Goal: Task Accomplishment & Management: Complete application form

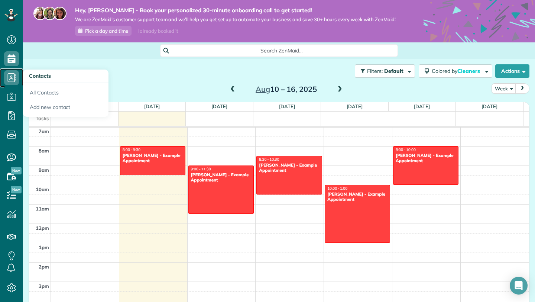
click at [9, 77] on icon at bounding box center [11, 77] width 15 height 15
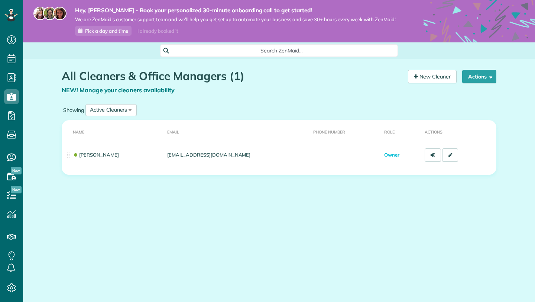
scroll to position [3, 3]
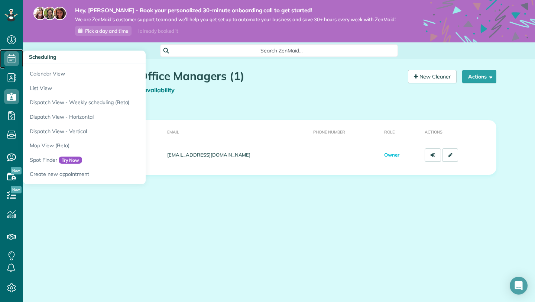
click at [10, 55] on icon at bounding box center [11, 58] width 15 height 15
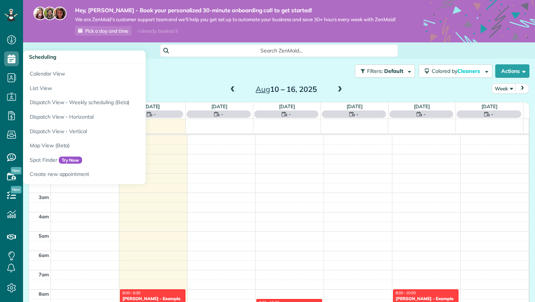
scroll to position [136, 0]
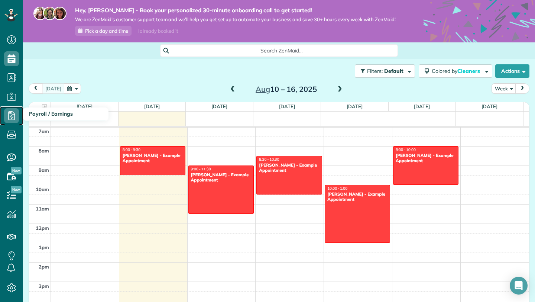
click at [11, 118] on use at bounding box center [11, 115] width 7 height 9
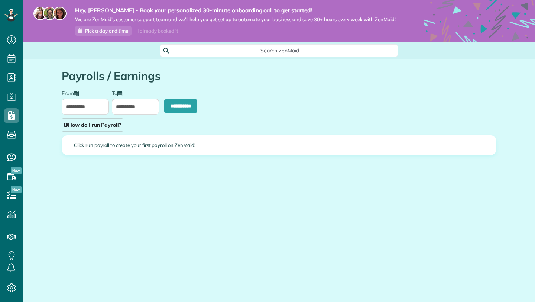
type input "**********"
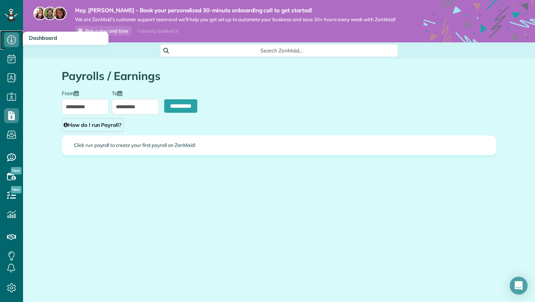
click at [8, 38] on icon at bounding box center [11, 39] width 15 height 15
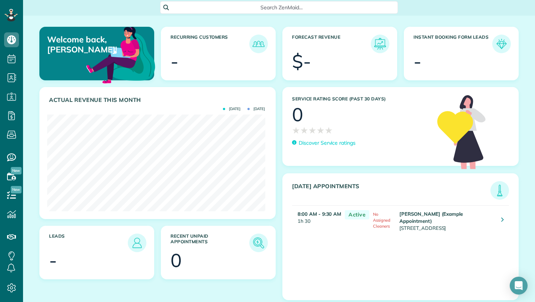
scroll to position [54, 0]
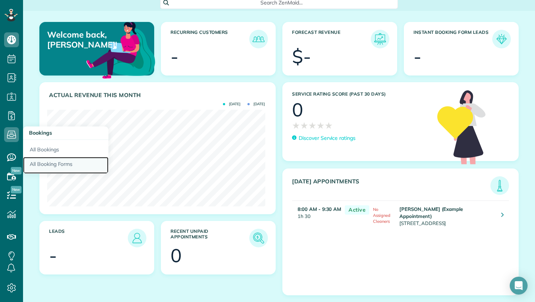
click at [55, 165] on link "All Booking Forms" at bounding box center [65, 165] width 85 height 17
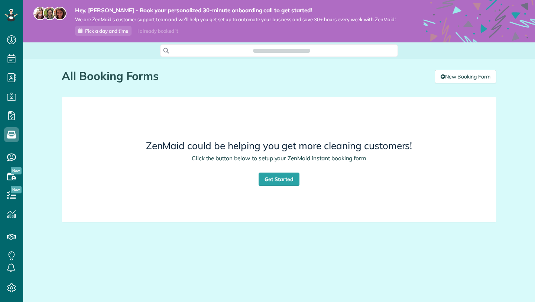
scroll to position [3, 3]
click at [268, 181] on link "Get Started" at bounding box center [279, 178] width 41 height 13
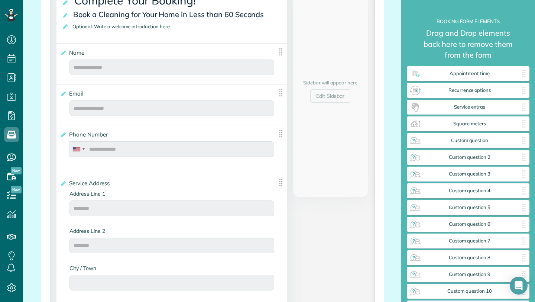
scroll to position [191, 0]
click at [248, 121] on div "Email ***** Cancel Save" at bounding box center [171, 102] width 231 height 37
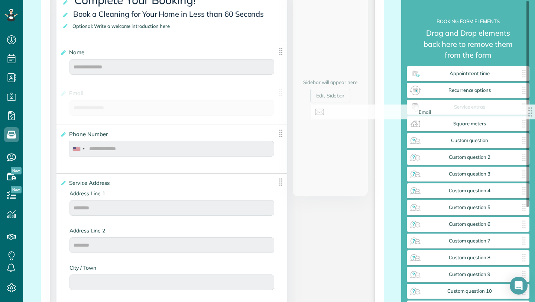
drag, startPoint x: 279, startPoint y: 99, endPoint x: 534, endPoint y: 114, distance: 255.6
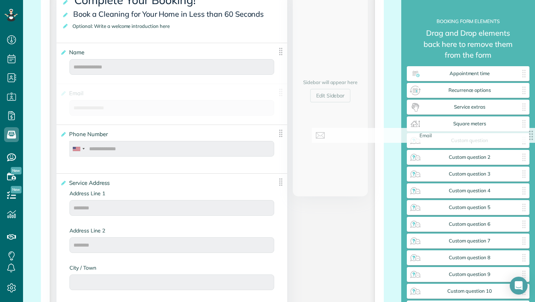
drag, startPoint x: 279, startPoint y: 99, endPoint x: 534, endPoint y: 137, distance: 258.3
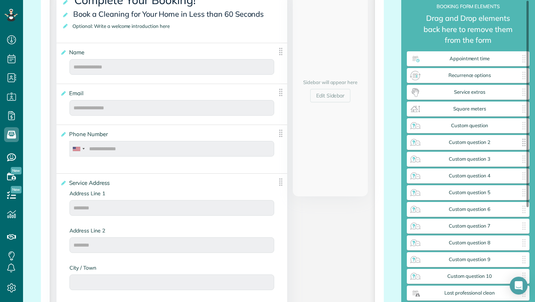
scroll to position [0, 0]
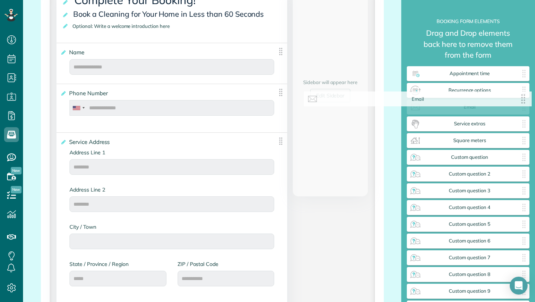
drag, startPoint x: 275, startPoint y: 99, endPoint x: 526, endPoint y: 99, distance: 250.3
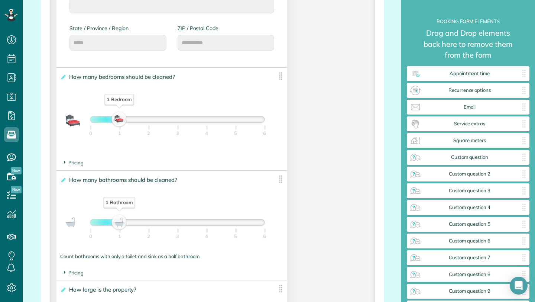
scroll to position [493, 0]
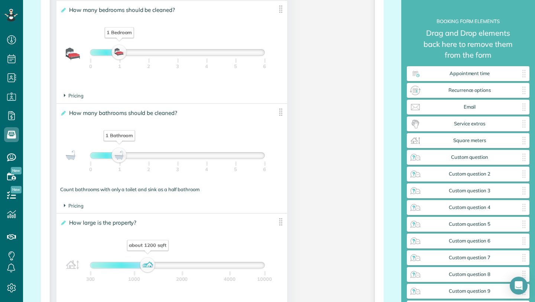
click at [121, 160] on div "1 Bathroom" at bounding box center [119, 155] width 13 height 10
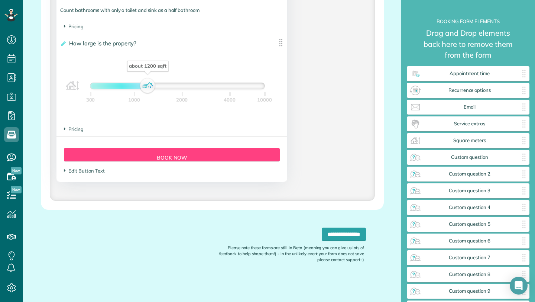
scroll to position [670, 0]
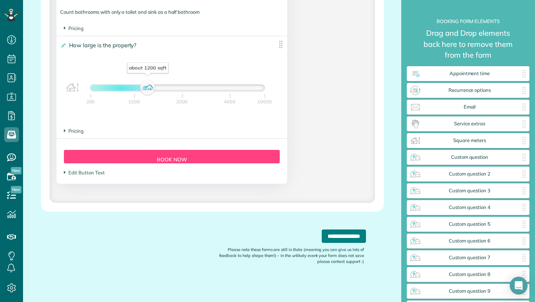
click at [322, 243] on input "**********" at bounding box center [344, 235] width 44 height 13
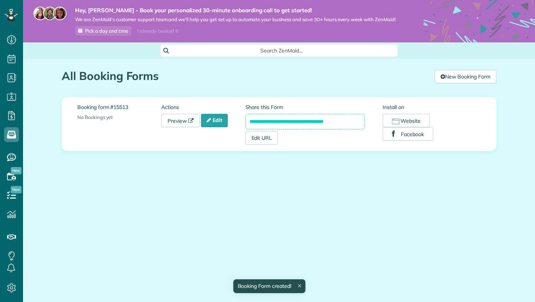
scroll to position [3, 3]
click at [266, 140] on link "Edit URL" at bounding box center [262, 137] width 33 height 13
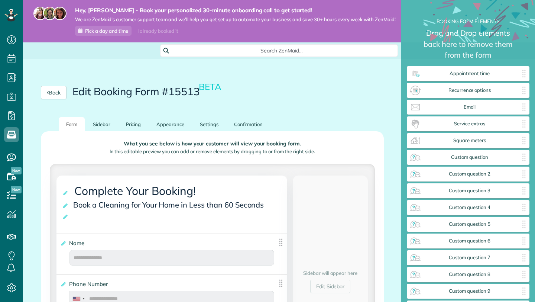
scroll to position [3, 0]
click at [105, 128] on link "Sidebar" at bounding box center [101, 124] width 32 height 14
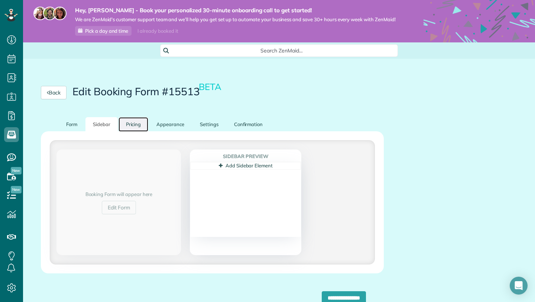
click at [140, 131] on link "Pricing" at bounding box center [133, 124] width 30 height 14
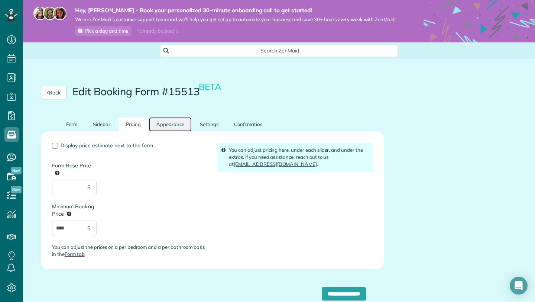
click at [162, 126] on link "Appearance" at bounding box center [170, 124] width 43 height 14
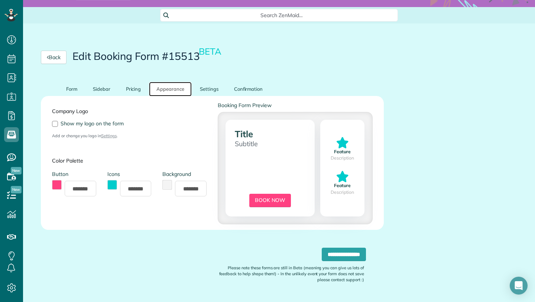
scroll to position [36, 0]
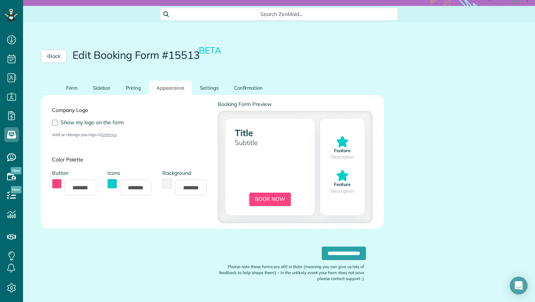
click at [53, 188] on button "toggle color picker dialog" at bounding box center [57, 184] width 10 height 10
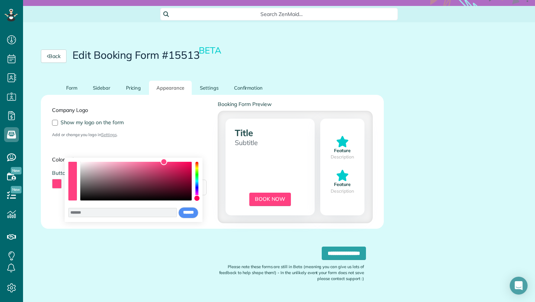
click at [55, 188] on button "toggle color picker dialog" at bounding box center [57, 184] width 10 height 10
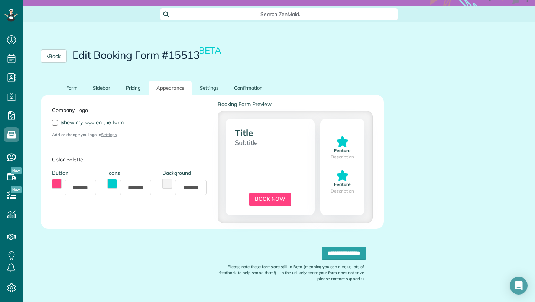
click at [55, 188] on button "toggle color picker dialog" at bounding box center [57, 184] width 10 height 10
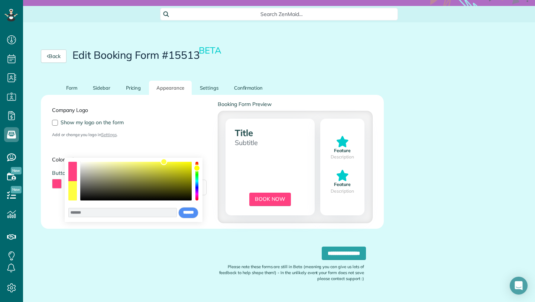
drag, startPoint x: 198, startPoint y: 198, endPoint x: 204, endPoint y: 168, distance: 30.3
click at [204, 168] on body "Dashboard Scheduling Calendar View List View Dispatch View - Weekly scheduling …" at bounding box center [267, 214] width 535 height 428
drag, startPoint x: 162, startPoint y: 166, endPoint x: 169, endPoint y: 167, distance: 7.9
click at [169, 167] on div "color picker dialog" at bounding box center [135, 181] width 111 height 39
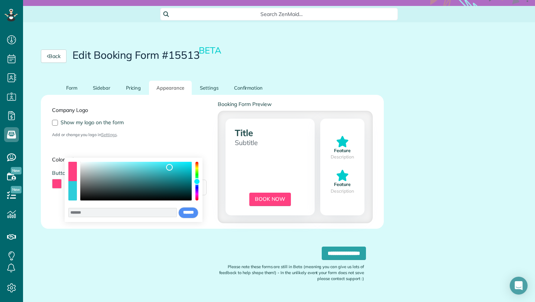
drag, startPoint x: 199, startPoint y: 169, endPoint x: 197, endPoint y: 181, distance: 12.0
click at [197, 181] on div "color picker dialog" at bounding box center [197, 181] width 7 height 7
drag, startPoint x: 170, startPoint y: 168, endPoint x: 96, endPoint y: 172, distance: 74.4
click at [96, 172] on div "color picker dialog" at bounding box center [95, 172] width 7 height 7
click at [71, 175] on button "use previous color" at bounding box center [72, 171] width 8 height 19
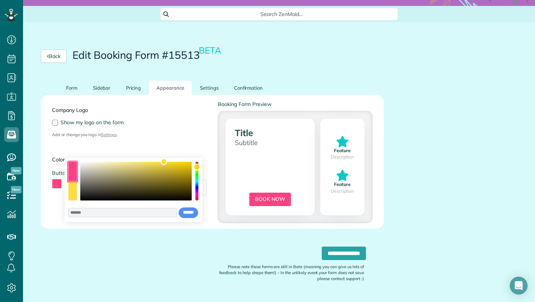
drag, startPoint x: 198, startPoint y: 198, endPoint x: 201, endPoint y: 167, distance: 31.3
click at [201, 167] on div "******* **** **** **** **** **** ****** ****** *****" at bounding box center [134, 189] width 138 height 64
type input "*******"
drag, startPoint x: 163, startPoint y: 165, endPoint x: 130, endPoint y: 165, distance: 33.1
click at [130, 165] on div "color picker dialog" at bounding box center [135, 181] width 111 height 39
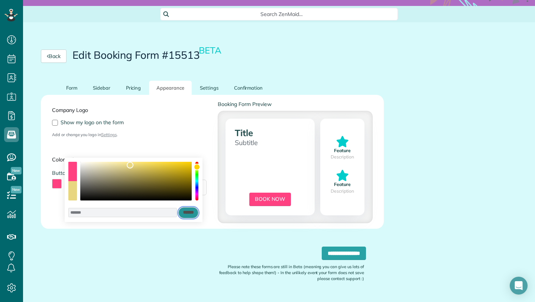
click at [182, 214] on input "******" at bounding box center [188, 212] width 20 height 11
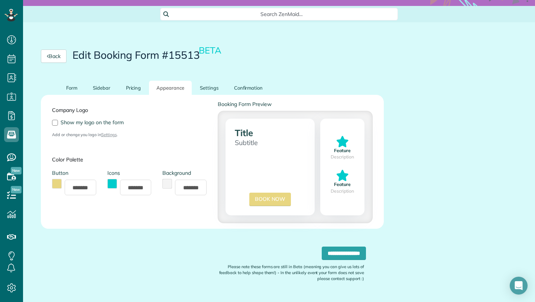
click at [114, 188] on button "toggle color picker dialog" at bounding box center [112, 184] width 10 height 10
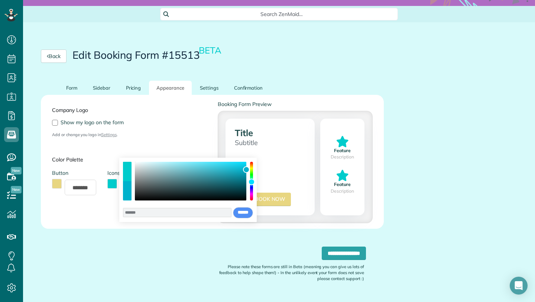
click at [251, 182] on div "color picker dialog" at bounding box center [251, 181] width 7 height 7
type input "*******"
drag, startPoint x: 246, startPoint y: 169, endPoint x: 159, endPoint y: 182, distance: 87.8
click at [159, 182] on div "color picker dialog" at bounding box center [159, 182] width 7 height 7
click at [233, 214] on input "******" at bounding box center [243, 212] width 20 height 11
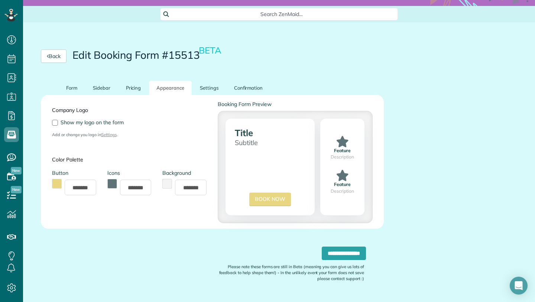
click at [241, 139] on div "Company Logo Show my logo on the form Add or change you logo in Settings . Colo…" at bounding box center [212, 161] width 332 height 123
click at [197, 94] on link "Settings" at bounding box center [208, 88] width 33 height 14
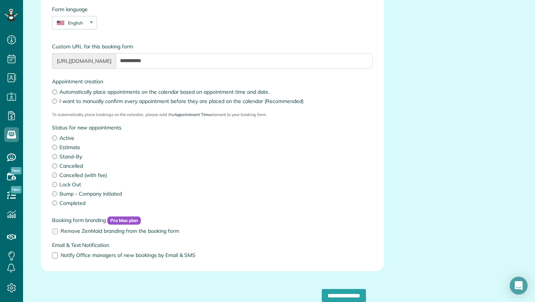
scroll to position [137, 0]
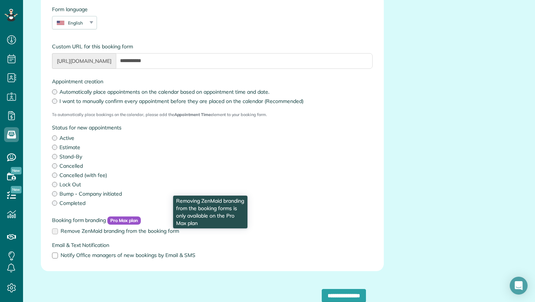
click at [55, 233] on label "Remove ZenMaid branding from the booking form" at bounding box center [212, 230] width 321 height 5
click at [57, 233] on label "Remove ZenMaid branding from the booking form" at bounding box center [212, 230] width 321 height 5
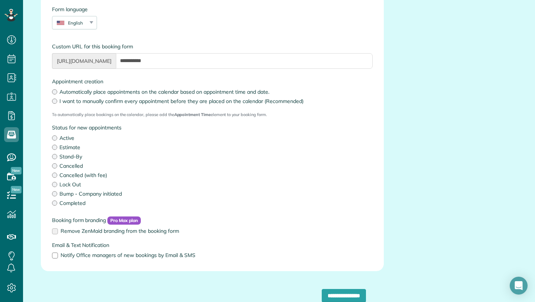
click at [56, 142] on label "Active" at bounding box center [212, 137] width 321 height 7
click at [142, 147] on div "Status for new appointments Active Estimate Stand-By Cancelled Cancelled (with …" at bounding box center [212, 165] width 321 height 83
click at [51, 153] on div "Status for new appointments Active Estimate Stand-By Cancelled Cancelled (with …" at bounding box center [212, 167] width 332 height 87
click at [51, 161] on div "Status for new appointments Active Estimate Stand-By Cancelled Cancelled (with …" at bounding box center [212, 167] width 332 height 87
click at [58, 207] on label "Completed" at bounding box center [212, 202] width 321 height 7
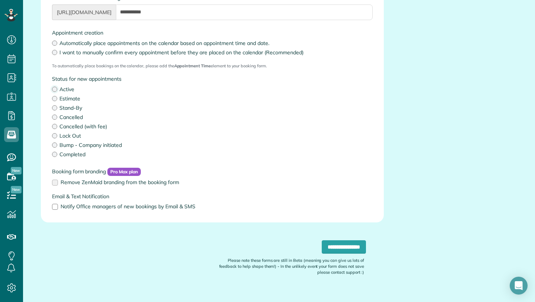
scroll to position [205, 0]
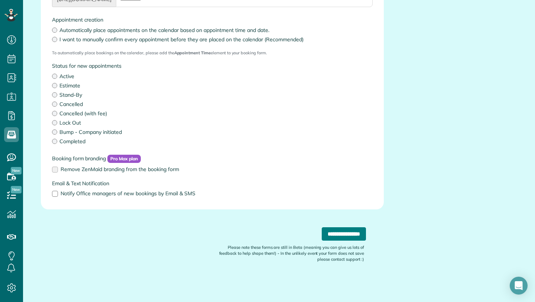
click at [327, 234] on input "**********" at bounding box center [344, 233] width 44 height 13
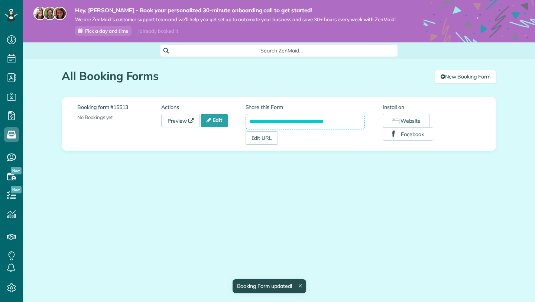
scroll to position [3, 3]
click at [184, 120] on link "Preview" at bounding box center [180, 120] width 39 height 13
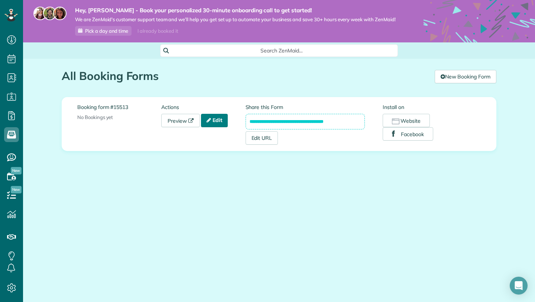
click at [224, 126] on link "Edit" at bounding box center [214, 120] width 27 height 13
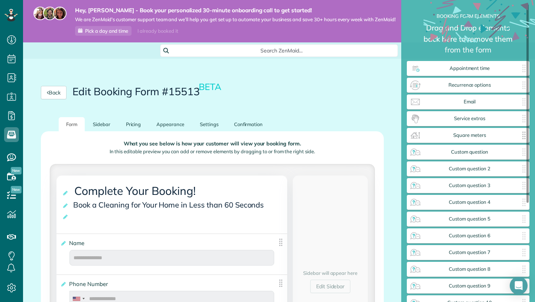
scroll to position [7, 0]
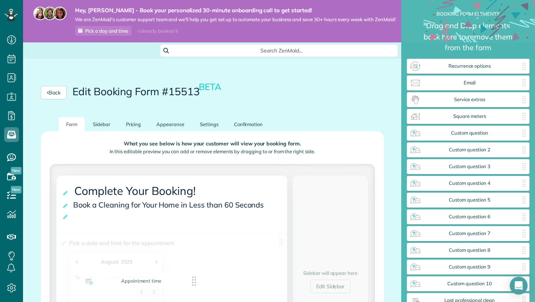
drag, startPoint x: 454, startPoint y: 69, endPoint x: 127, endPoint y: 284, distance: 391.4
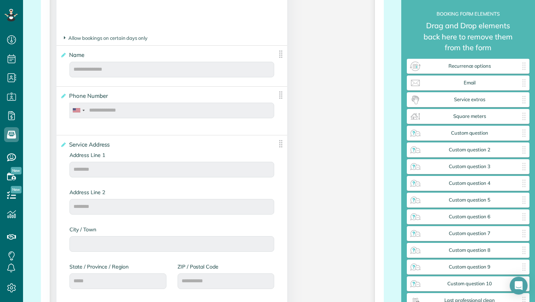
scroll to position [311, 0]
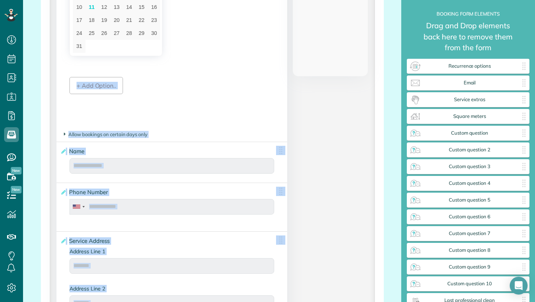
drag, startPoint x: 165, startPoint y: 68, endPoint x: 181, endPoint y: 84, distance: 22.3
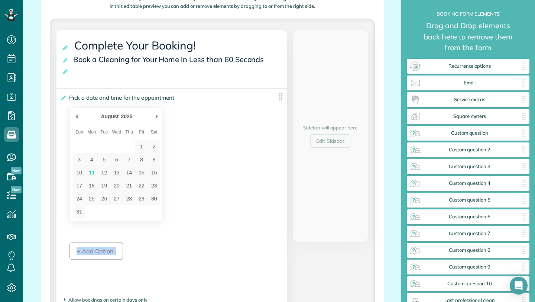
scroll to position [68, 0]
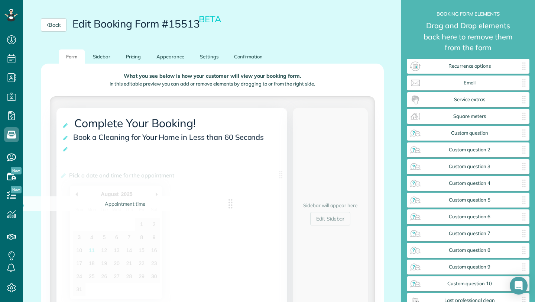
drag, startPoint x: 280, startPoint y: 182, endPoint x: 228, endPoint y: 189, distance: 52.2
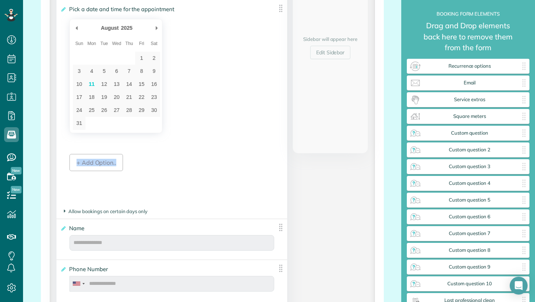
scroll to position [234, 0]
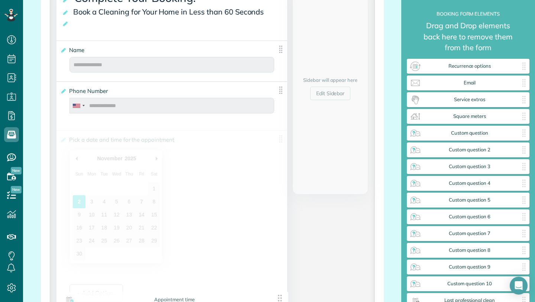
type div "[DATE]"
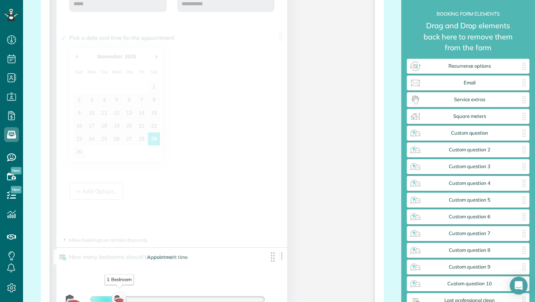
type div "[DATE]"
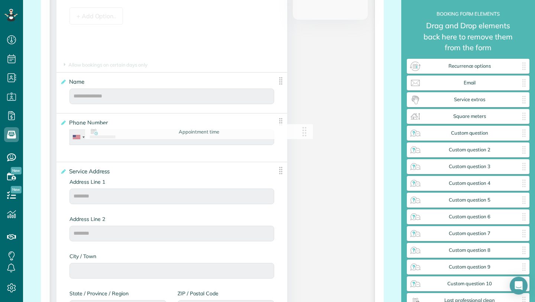
type div "[DATE]"
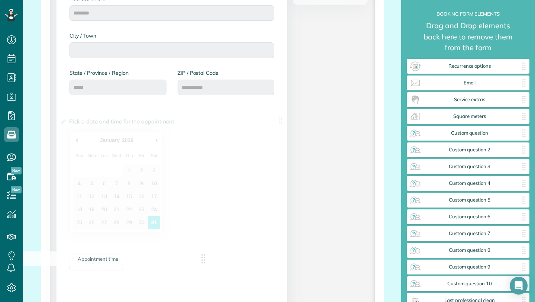
type div "[DATE]"
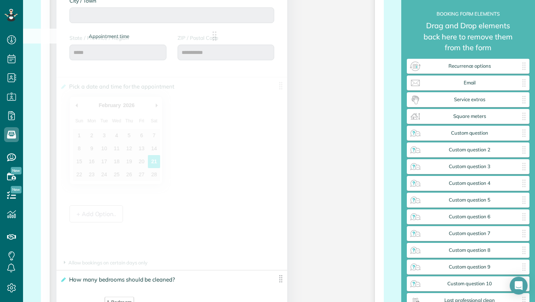
scroll to position [416, 0]
drag, startPoint x: 278, startPoint y: 14, endPoint x: 263, endPoint y: 104, distance: 90.4
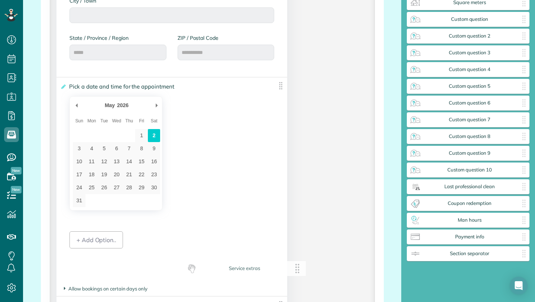
scroll to position [138, 0]
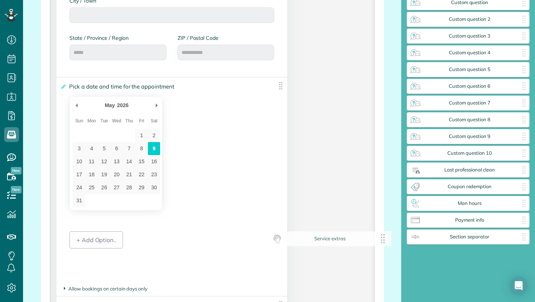
type div "[DATE]"
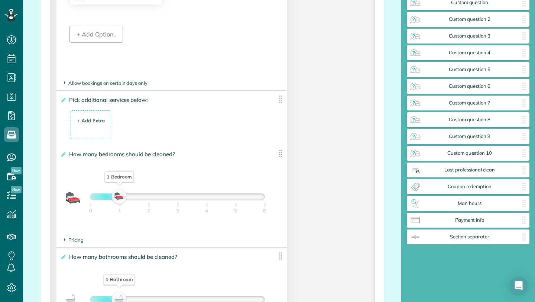
scroll to position [623, 0]
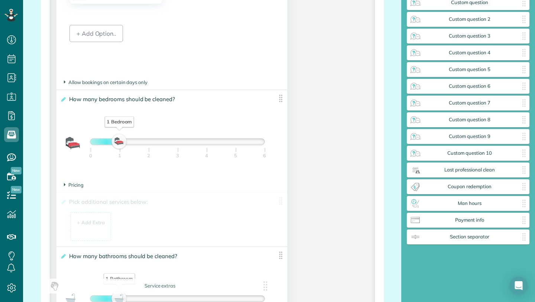
drag, startPoint x: 277, startPoint y: 105, endPoint x: 266, endPoint y: 288, distance: 183.1
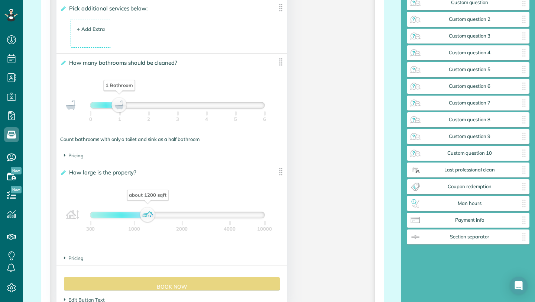
scroll to position [802, 0]
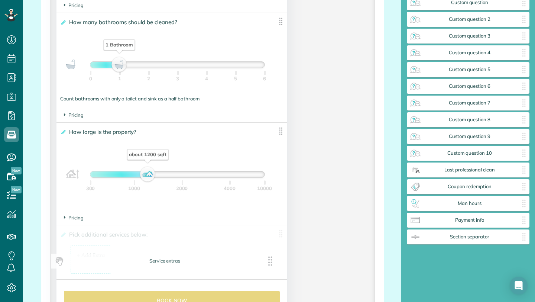
drag, startPoint x: 277, startPoint y: 30, endPoint x: 272, endPoint y: 263, distance: 233.3
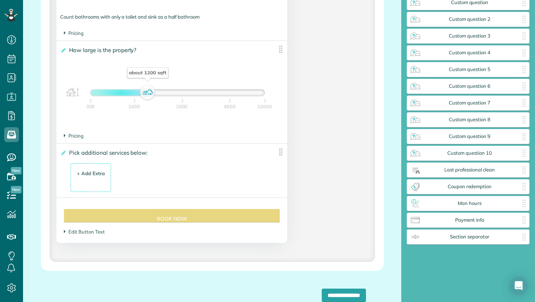
scroll to position [951, 0]
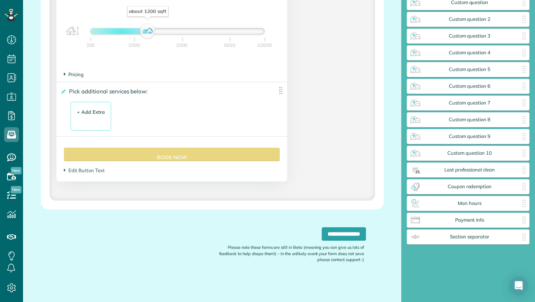
click at [73, 77] on span "Pricing" at bounding box center [74, 74] width 20 height 6
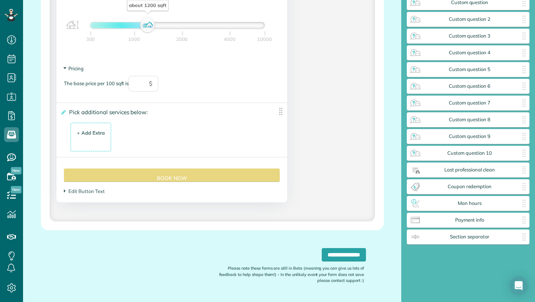
click at [73, 71] on span "Pricing" at bounding box center [74, 68] width 20 height 6
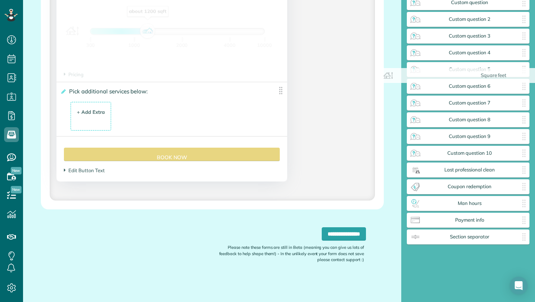
scroll to position [848, 0]
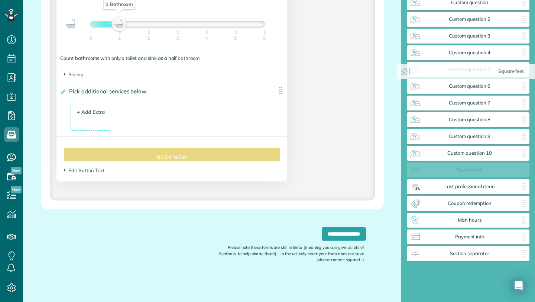
drag, startPoint x: 73, startPoint y: 77, endPoint x: 422, endPoint y: 160, distance: 358.6
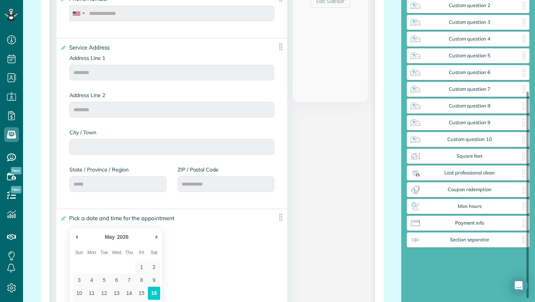
scroll to position [138, 0]
